Goal: Transaction & Acquisition: Purchase product/service

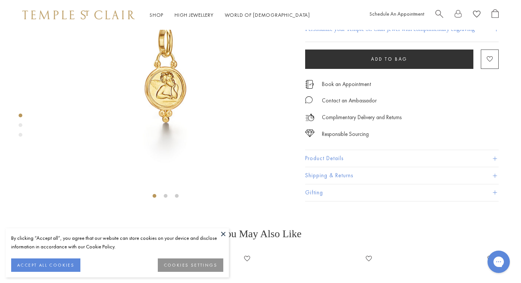
scroll to position [90, 0]
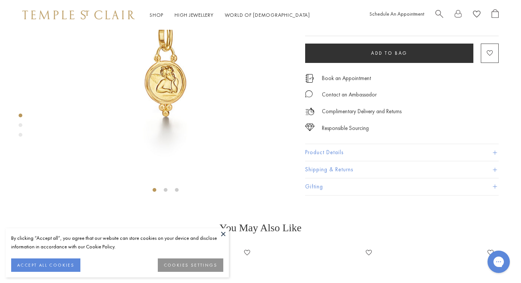
click at [216, 229] on div "By clicking “Accept all”, you agree that our website can store cookies on your …" at bounding box center [117, 252] width 223 height 49
click at [224, 233] on button at bounding box center [223, 233] width 11 height 11
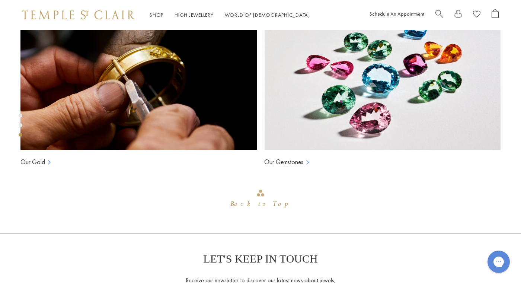
scroll to position [510, 0]
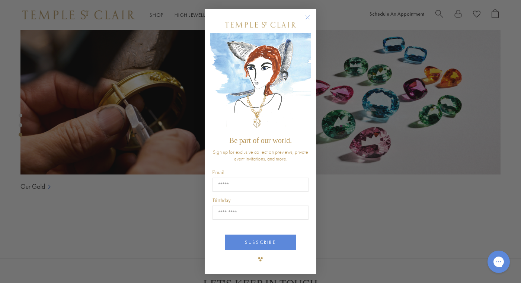
click at [308, 15] on circle "Close dialog" at bounding box center [308, 17] width 9 height 9
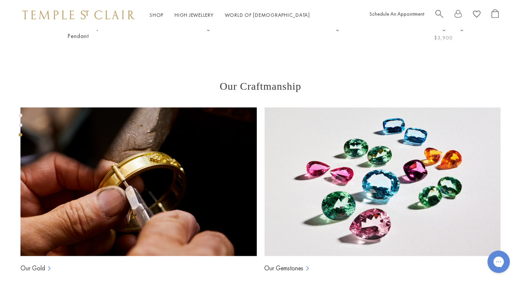
scroll to position [417, 0]
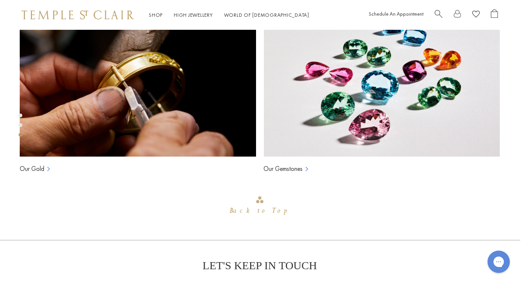
scroll to position [537, 1]
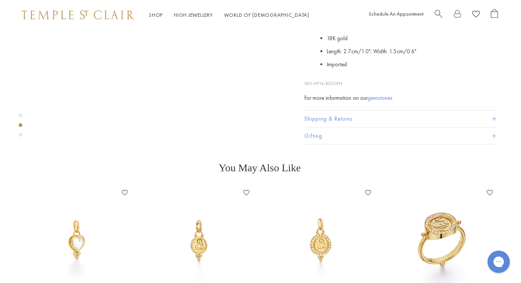
scroll to position [250, 1]
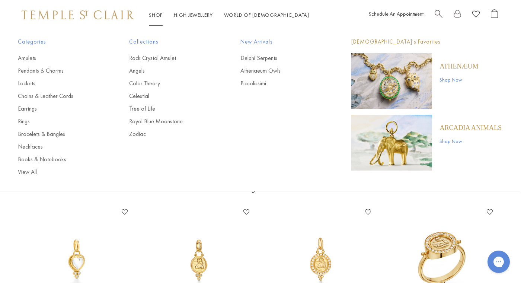
click at [451, 142] on link "Shop Now" at bounding box center [471, 141] width 62 height 8
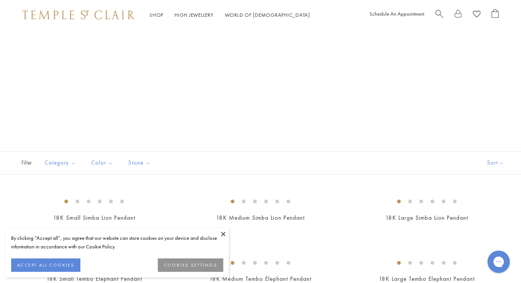
scroll to position [34, 0]
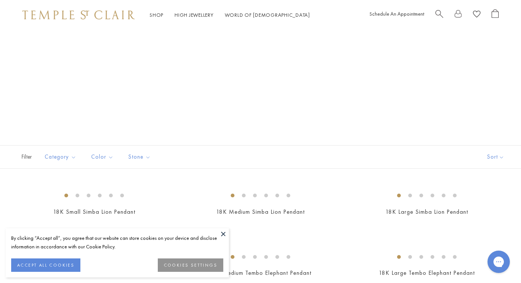
click at [225, 231] on button at bounding box center [223, 233] width 11 height 11
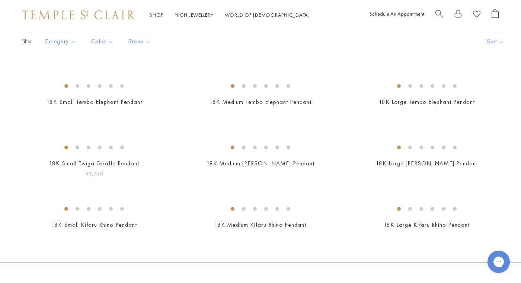
scroll to position [203, 0]
